Goal: Transaction & Acquisition: Purchase product/service

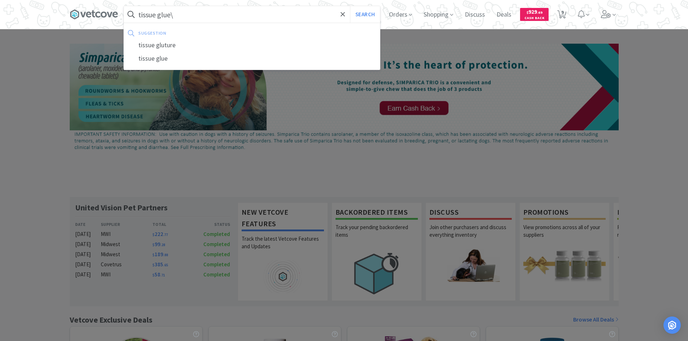
type input "tissue glue\"
click at [350, 6] on button "Search" at bounding box center [365, 14] width 30 height 17
select select "4"
select select "1"
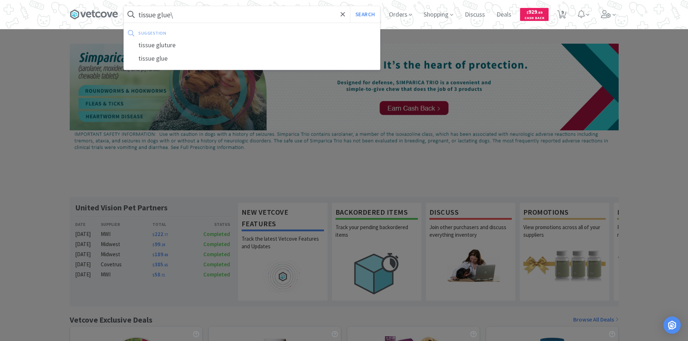
select select "4"
select select "1"
select select "2"
select select "4"
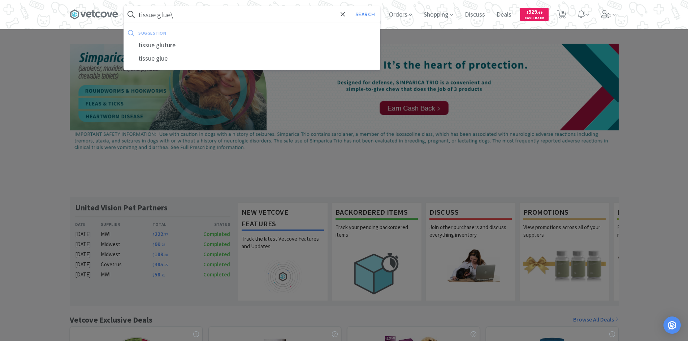
select select "4"
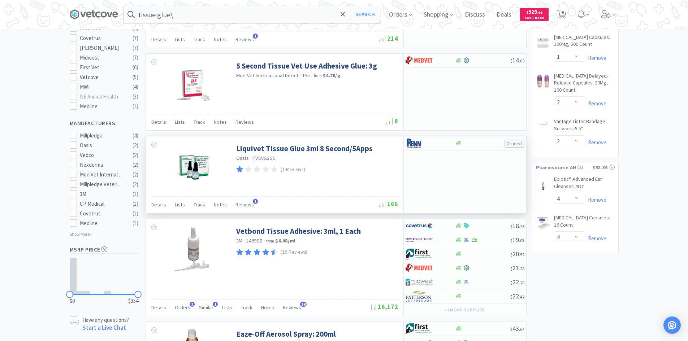
scroll to position [325, 0]
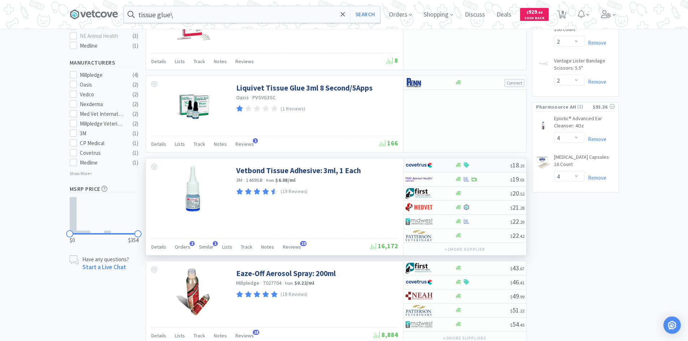
click at [452, 164] on div at bounding box center [430, 165] width 49 height 12
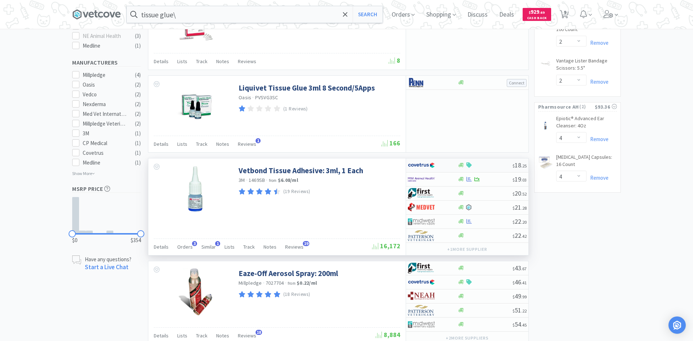
select select "1"
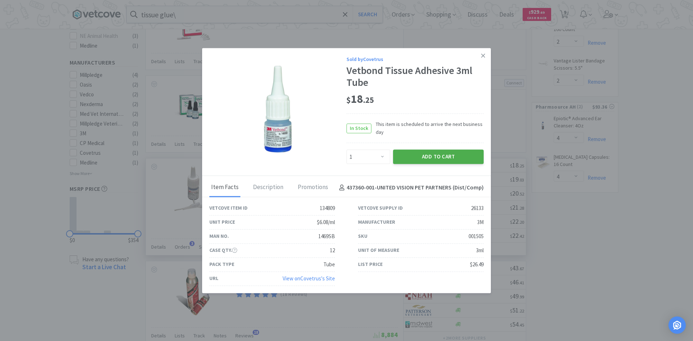
click at [451, 157] on button "Add to Cart" at bounding box center [438, 157] width 91 height 14
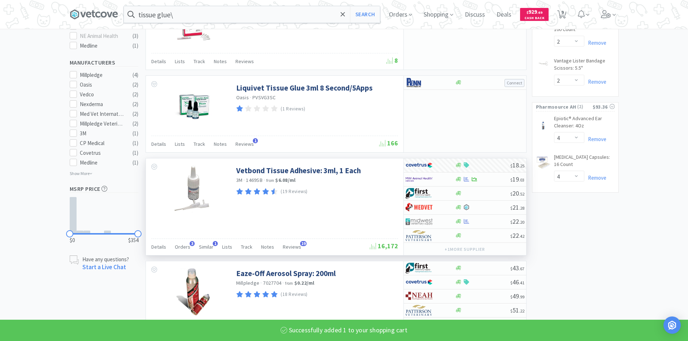
select select "1"
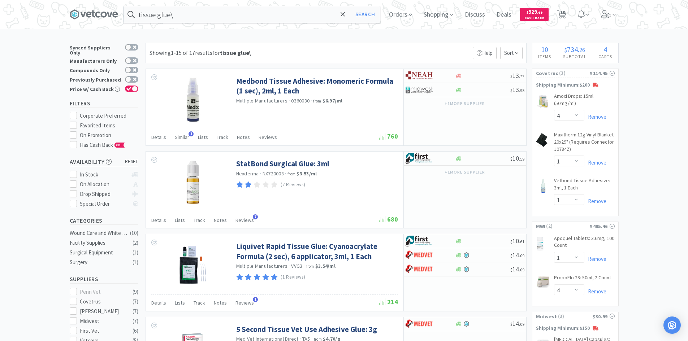
scroll to position [0, 0]
click at [186, 20] on input "tissue glue\" at bounding box center [252, 14] width 256 height 17
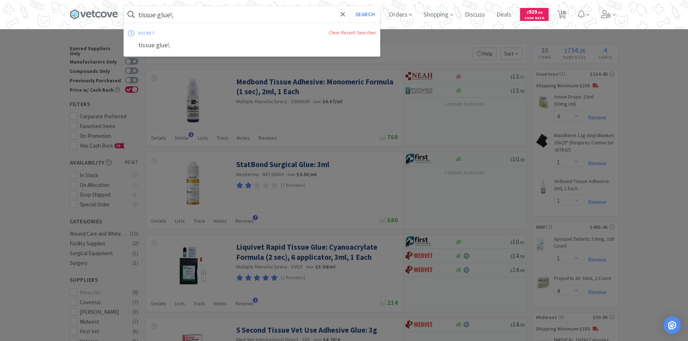
click at [185, 18] on input "tissue glue\" at bounding box center [252, 14] width 256 height 17
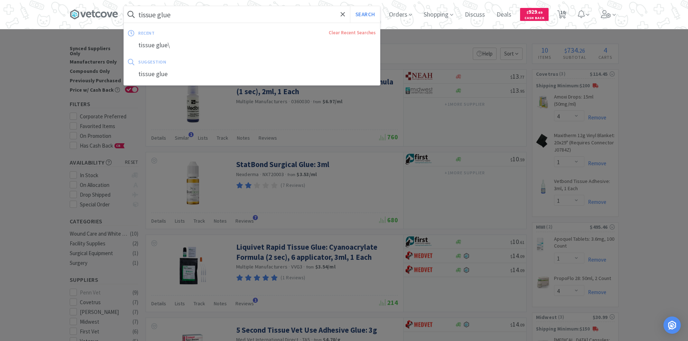
click at [350, 6] on button "Search" at bounding box center [365, 14] width 30 height 17
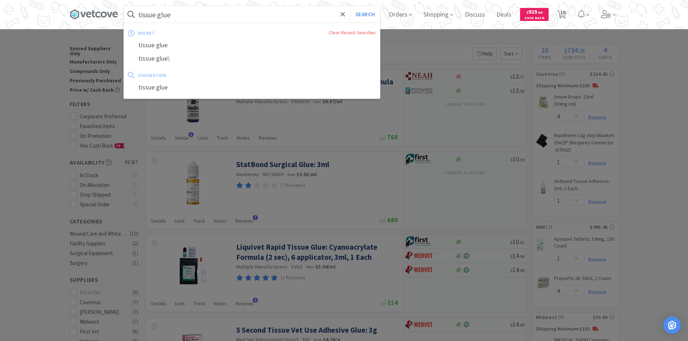
click at [190, 14] on input "tissue glue" at bounding box center [252, 14] width 256 height 17
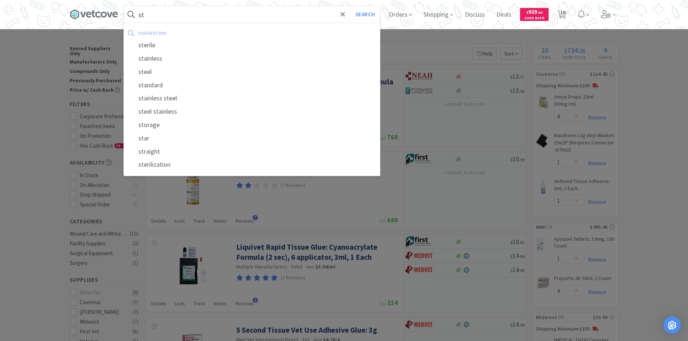
type input "s"
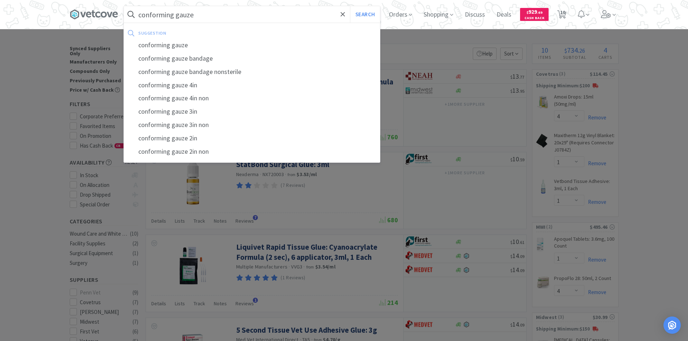
type input "conforming gauze"
click at [350, 6] on button "Search" at bounding box center [365, 14] width 30 height 17
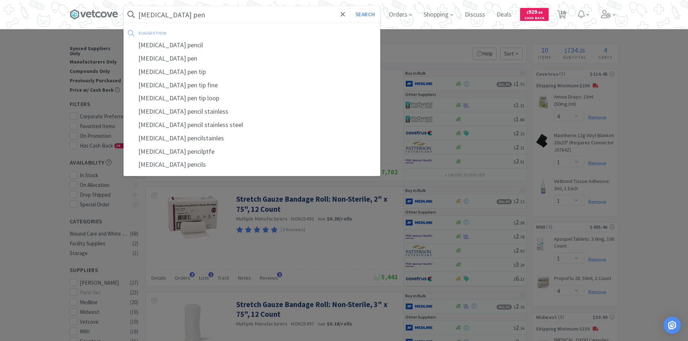
type input "[MEDICAL_DATA] pen"
click at [350, 6] on button "Search" at bounding box center [365, 14] width 30 height 17
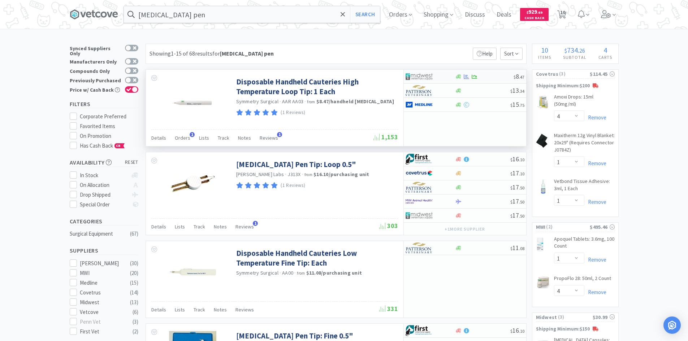
click at [444, 76] on div at bounding box center [426, 76] width 40 height 12
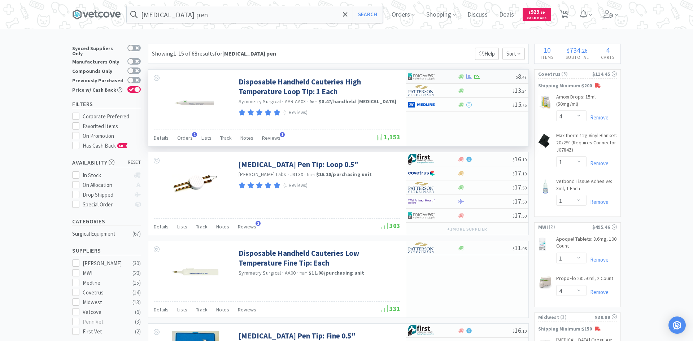
select select "1"
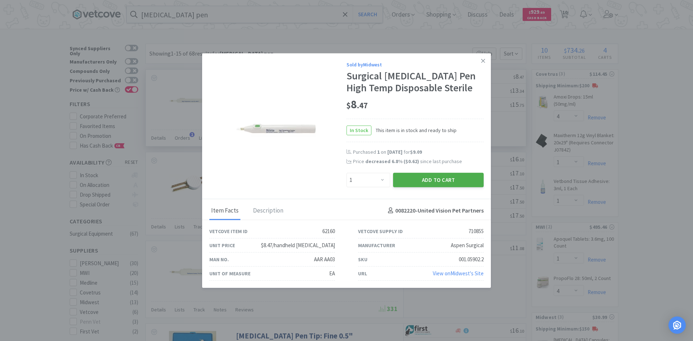
click at [421, 179] on button "Add to Cart" at bounding box center [438, 180] width 91 height 14
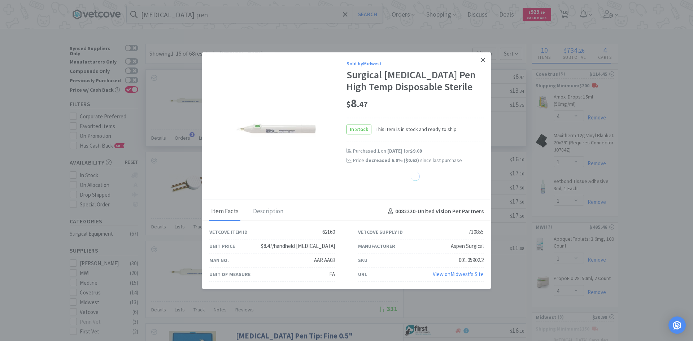
select select "1"
select select "2"
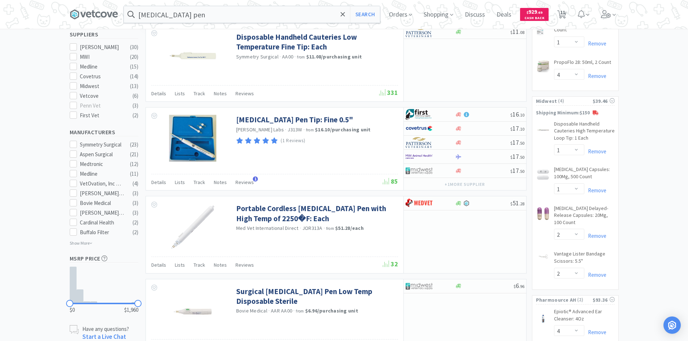
scroll to position [217, 0]
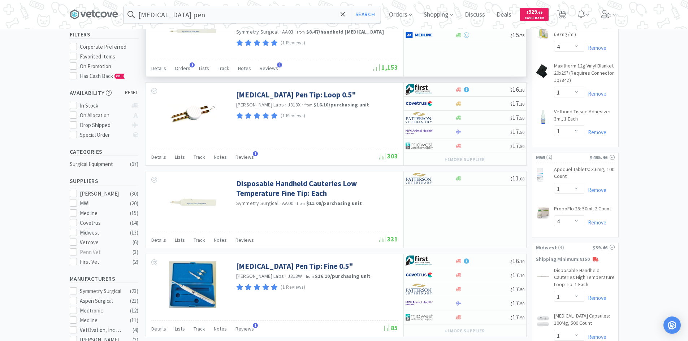
scroll to position [0, 0]
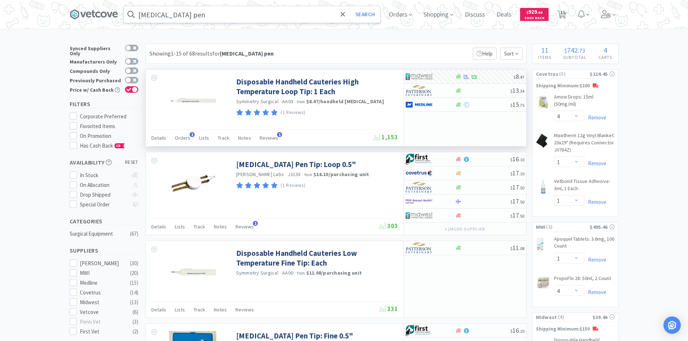
click at [252, 16] on input "[MEDICAL_DATA] pen" at bounding box center [252, 14] width 256 height 17
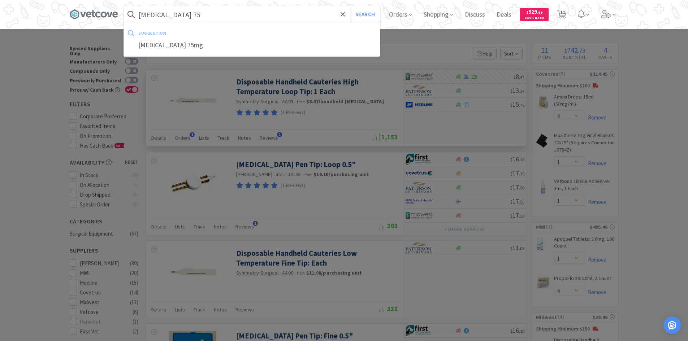
type input "[MEDICAL_DATA] 75"
click at [350, 6] on button "Search" at bounding box center [365, 14] width 30 height 17
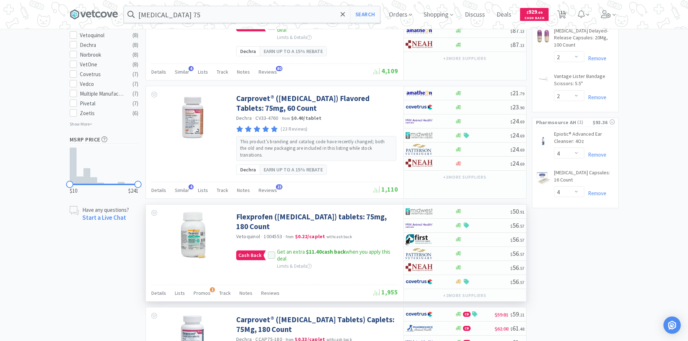
scroll to position [397, 0]
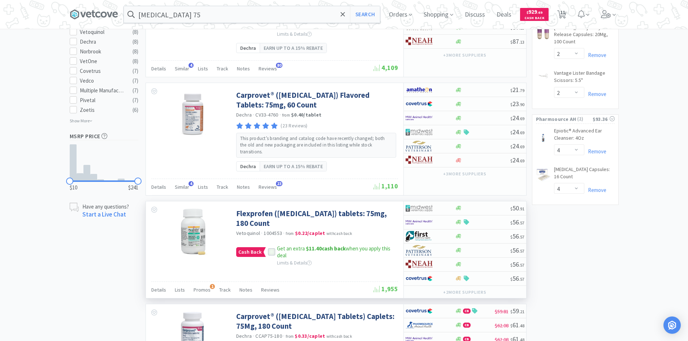
click at [270, 251] on icon at bounding box center [271, 253] width 5 height 4
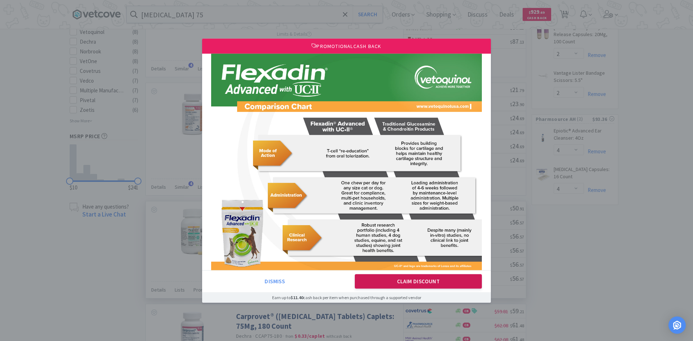
click at [384, 286] on button "Claim Discount" at bounding box center [418, 281] width 127 height 14
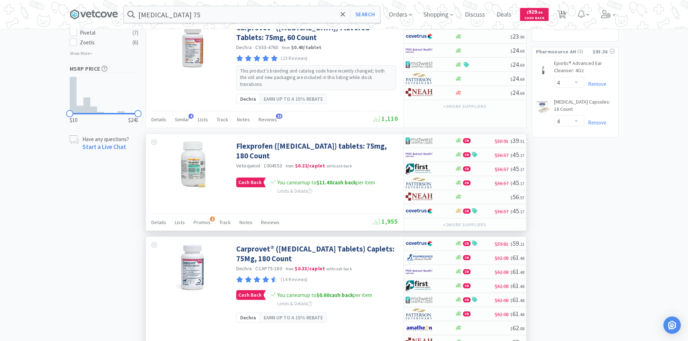
scroll to position [469, 0]
